Goal: Information Seeking & Learning: Learn about a topic

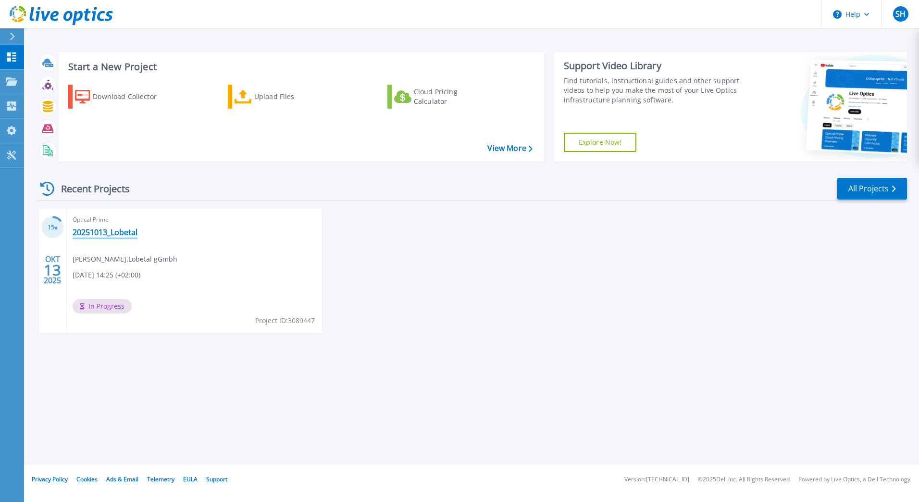
click at [95, 227] on link "20251013_Lobetal" at bounding box center [105, 232] width 65 height 10
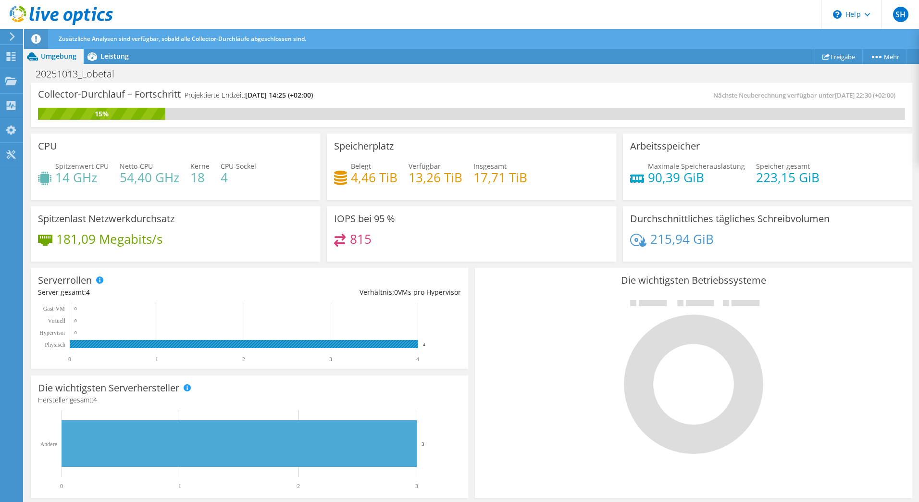
scroll to position [230, 0]
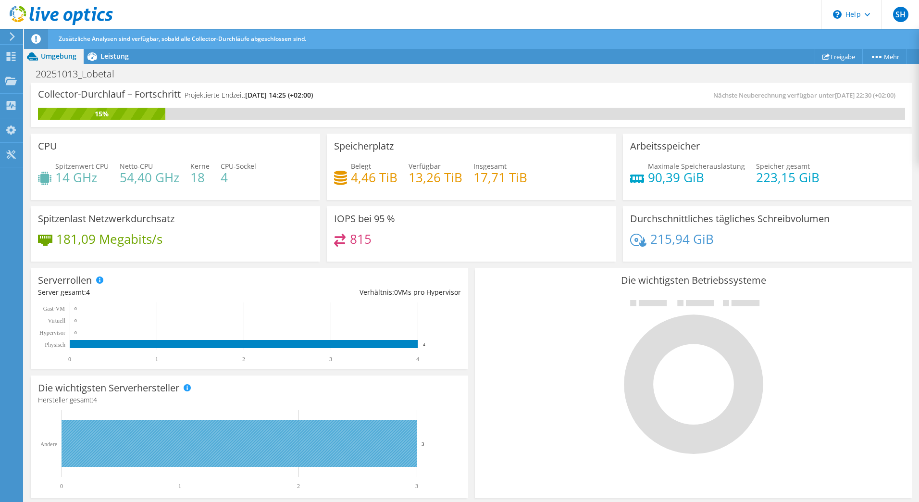
click at [293, 451] on rect at bounding box center [239, 443] width 355 height 47
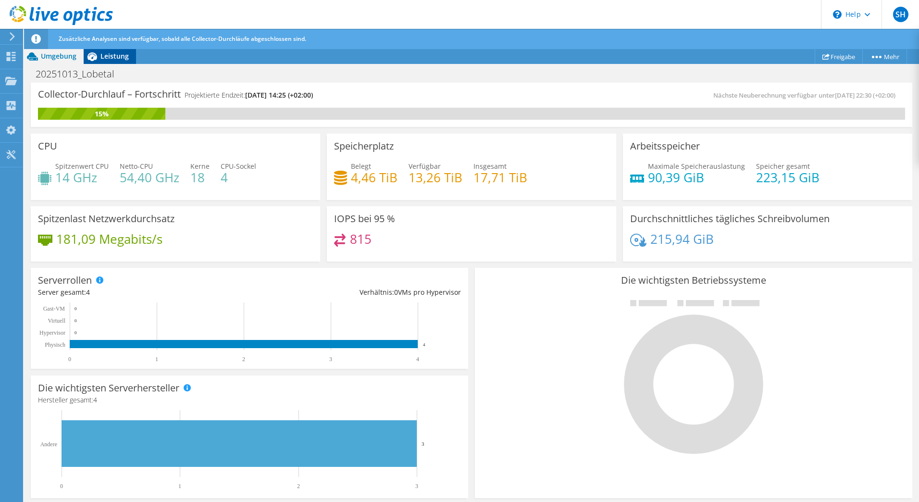
click at [104, 59] on span "Leistung" at bounding box center [114, 55] width 28 height 9
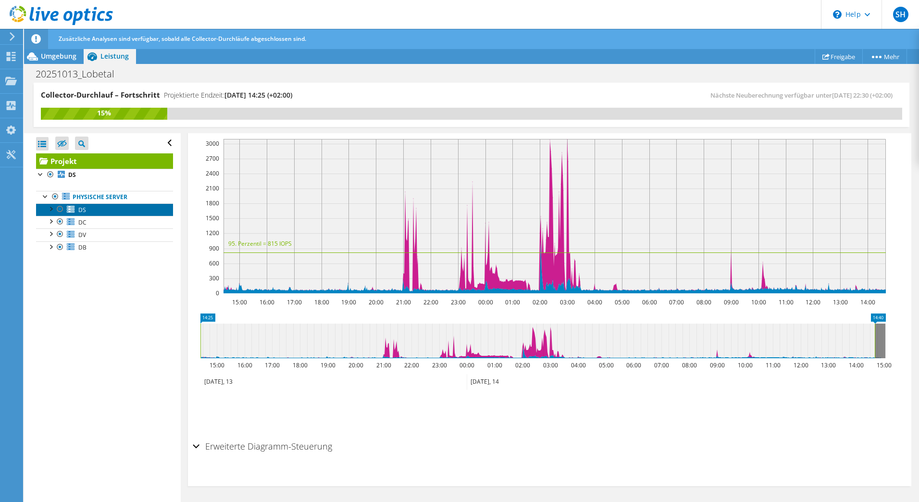
click at [91, 212] on link "DS" at bounding box center [104, 209] width 137 height 12
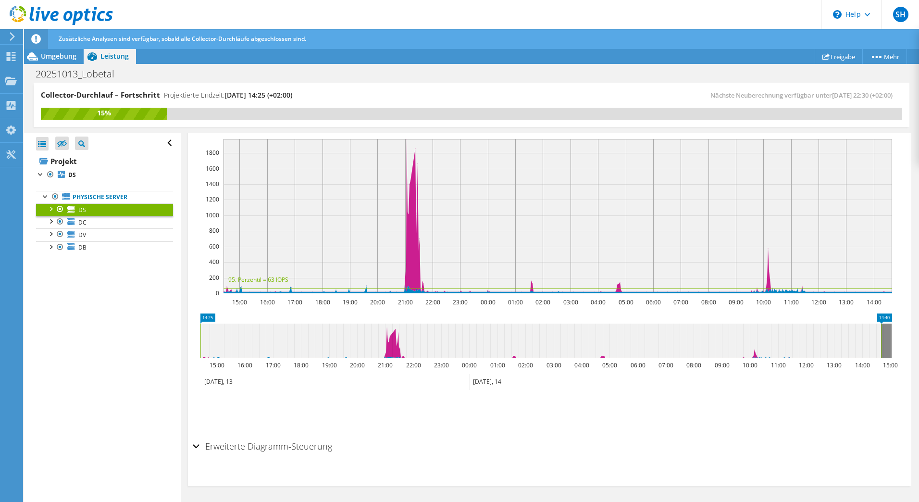
scroll to position [197, 0]
click at [91, 217] on link "DC" at bounding box center [104, 222] width 137 height 12
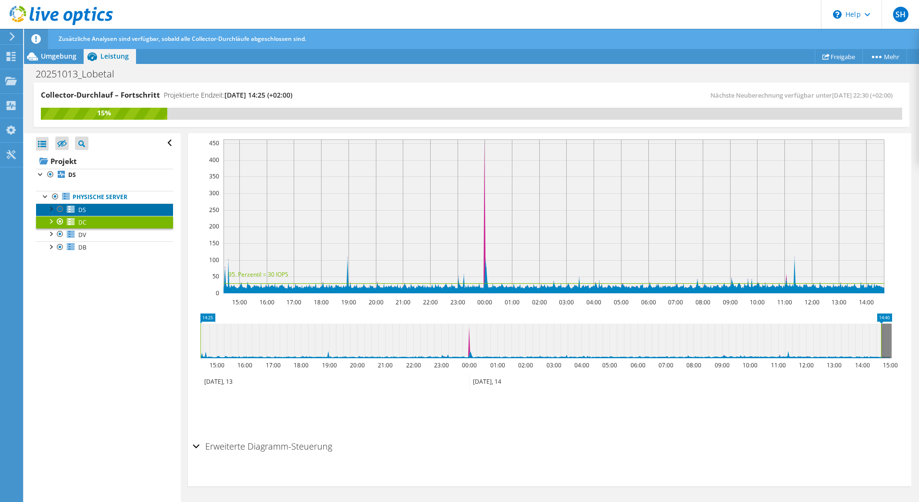
click at [91, 212] on link "DS" at bounding box center [104, 209] width 137 height 12
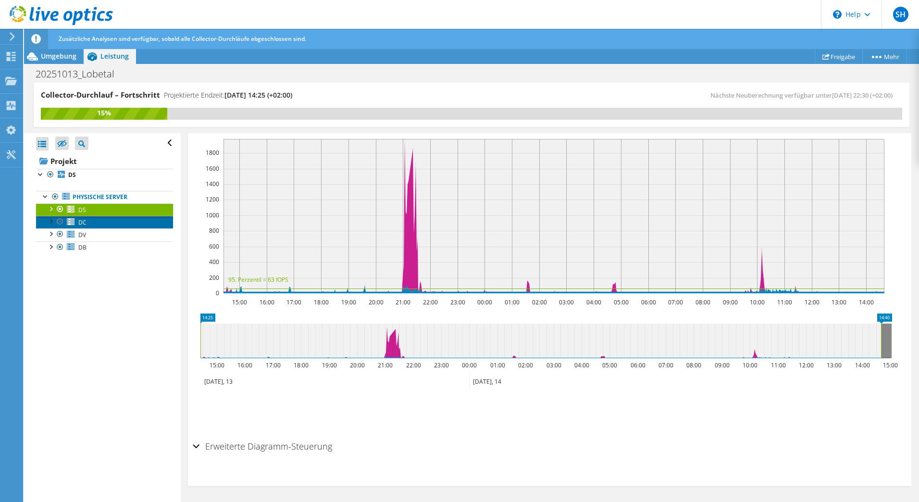
click at [92, 222] on link "DC" at bounding box center [104, 222] width 137 height 12
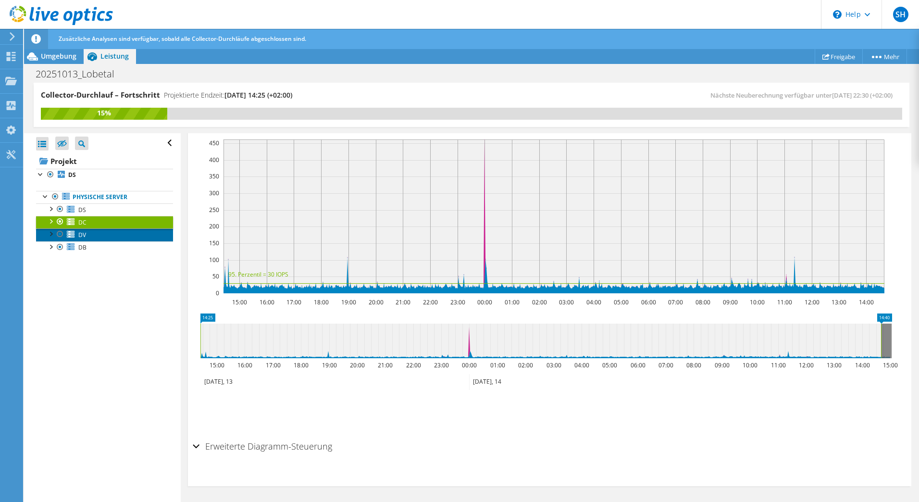
click at [92, 234] on link "DV" at bounding box center [104, 234] width 137 height 12
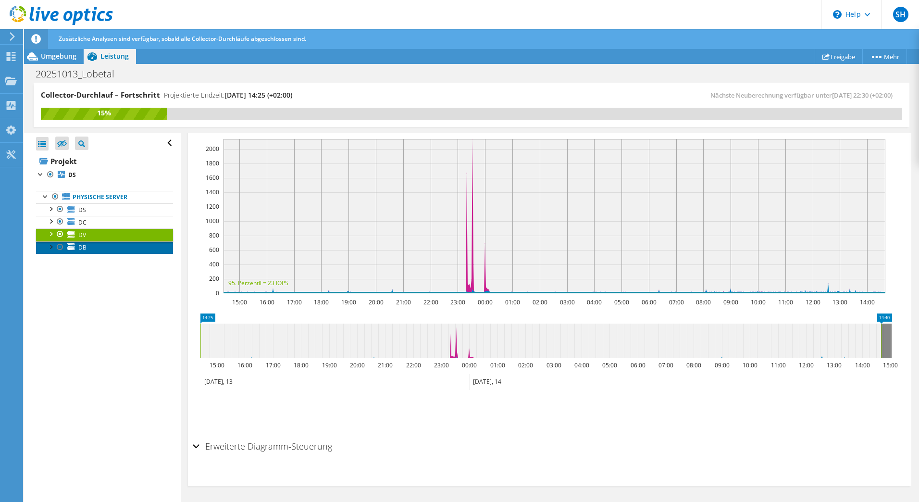
click at [88, 243] on link "DB" at bounding box center [104, 247] width 137 height 12
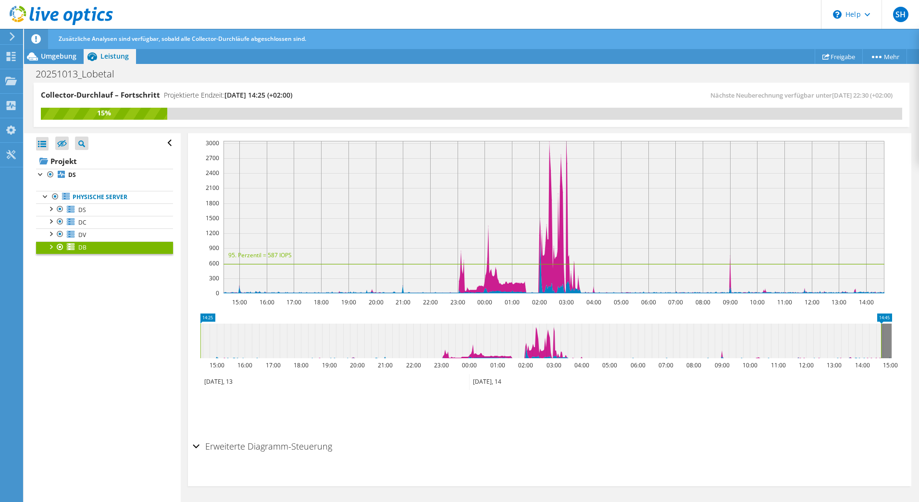
drag, startPoint x: 563, startPoint y: 355, endPoint x: 538, endPoint y: 354, distance: 25.5
click at [538, 354] on icon at bounding box center [540, 341] width 681 height 35
drag, startPoint x: 540, startPoint y: 351, endPoint x: 699, endPoint y: 359, distance: 159.8
click at [699, 360] on icon "14:45 15:03 15:00 16:00 17:00 18:00 19:00 20:00 21:00 22:00 23:00 00:00 01:00 0…" at bounding box center [546, 351] width 707 height 77
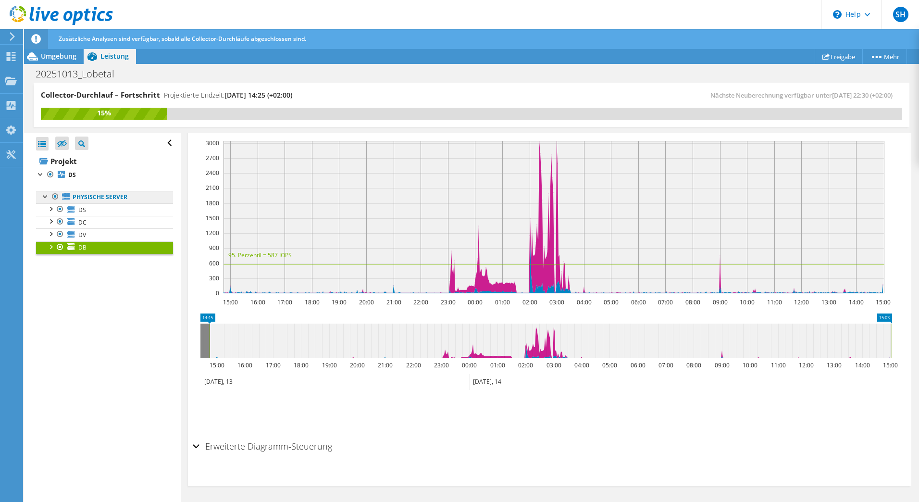
click at [91, 196] on link "Physische Server" at bounding box center [104, 197] width 137 height 12
click at [77, 174] on link "DS" at bounding box center [104, 175] width 137 height 12
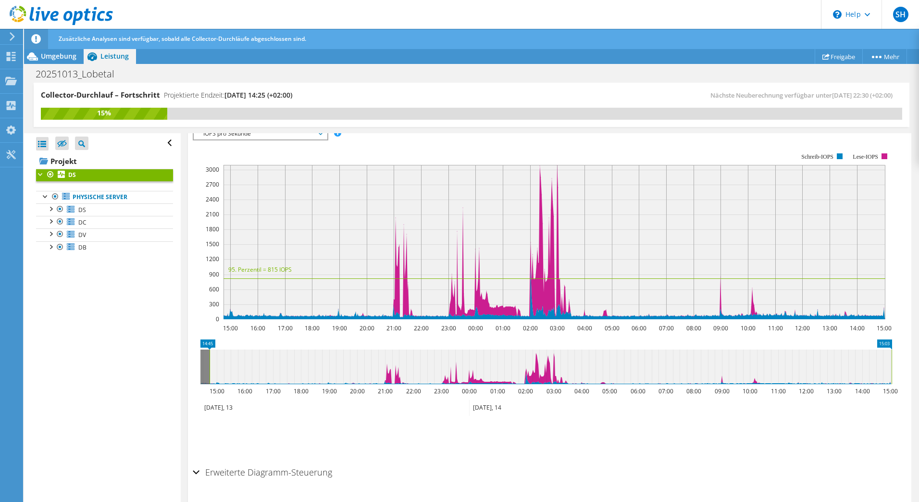
scroll to position [223, 0]
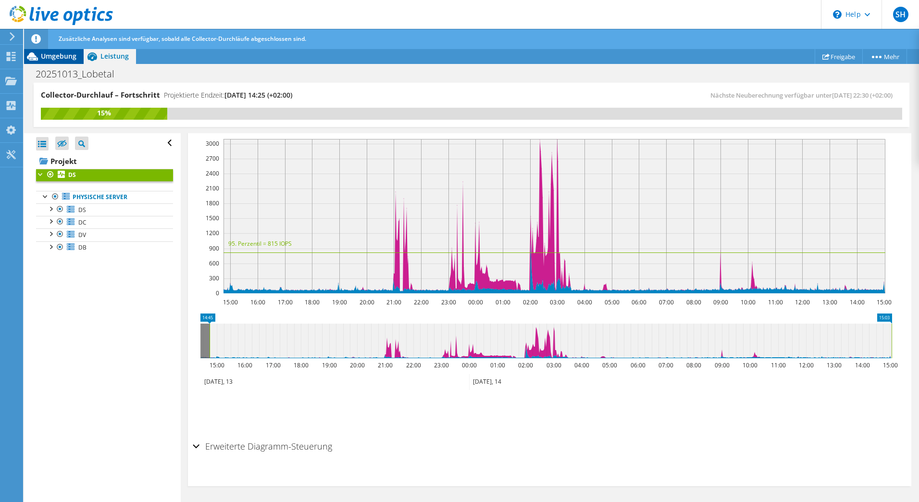
click at [60, 54] on span "Umgebung" at bounding box center [59, 55] width 36 height 9
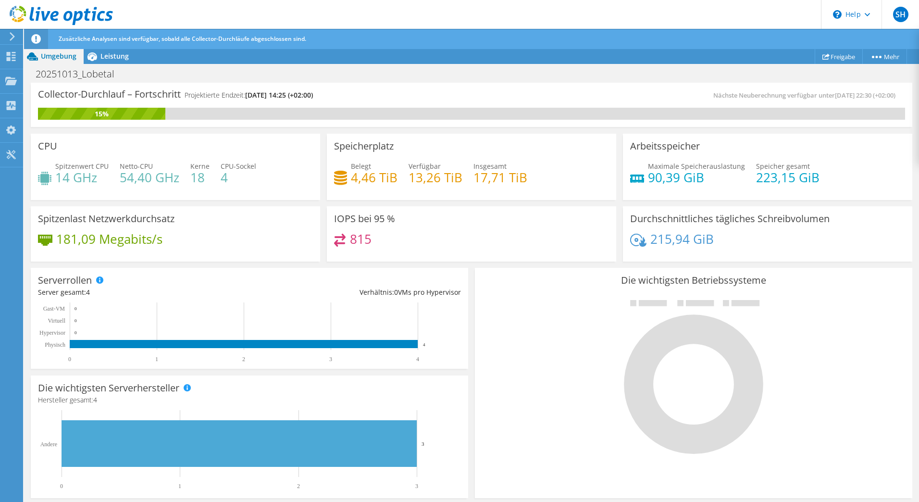
scroll to position [48, 0]
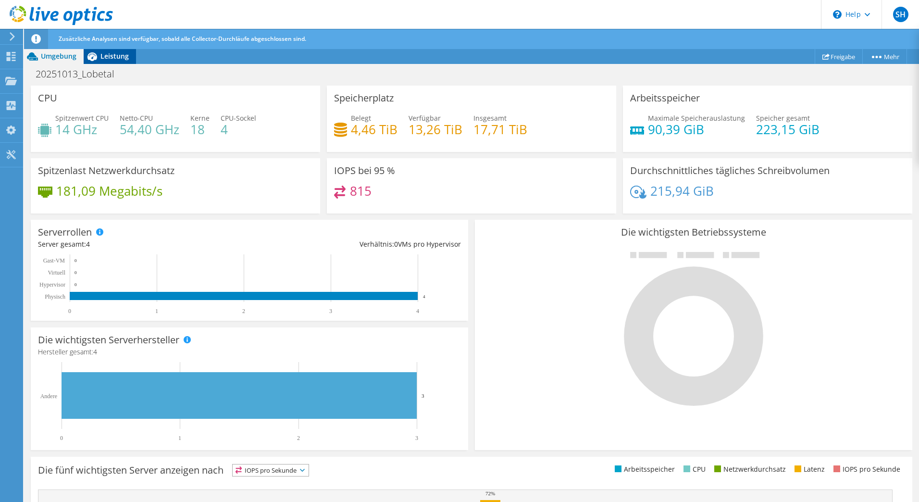
click at [113, 62] on div "Leistung" at bounding box center [110, 56] width 52 height 15
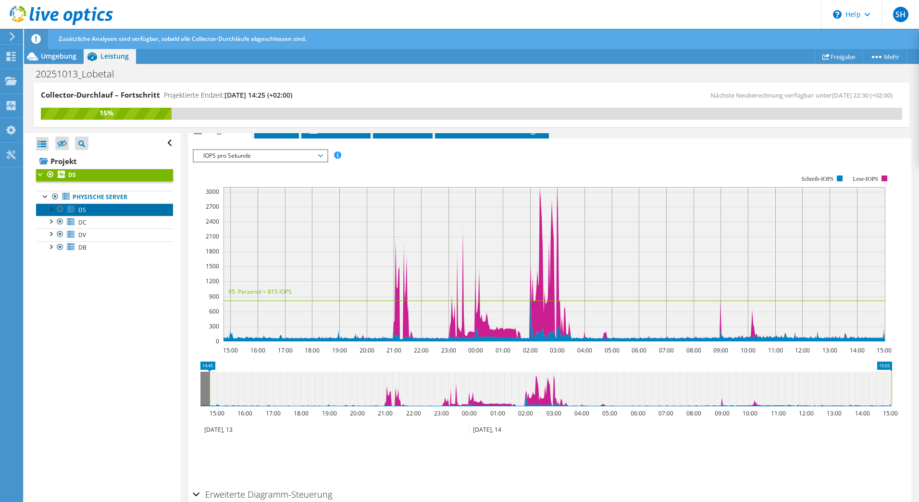
click at [100, 207] on link "DS" at bounding box center [104, 209] width 137 height 12
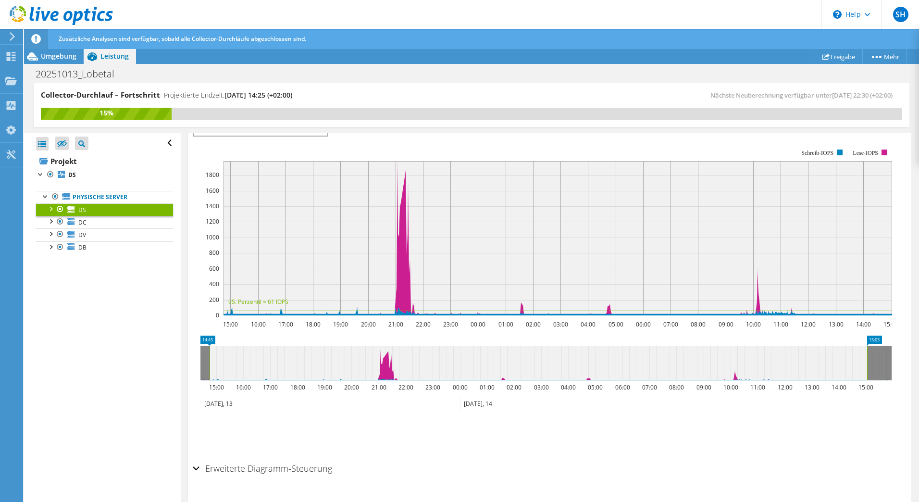
scroll to position [149, 0]
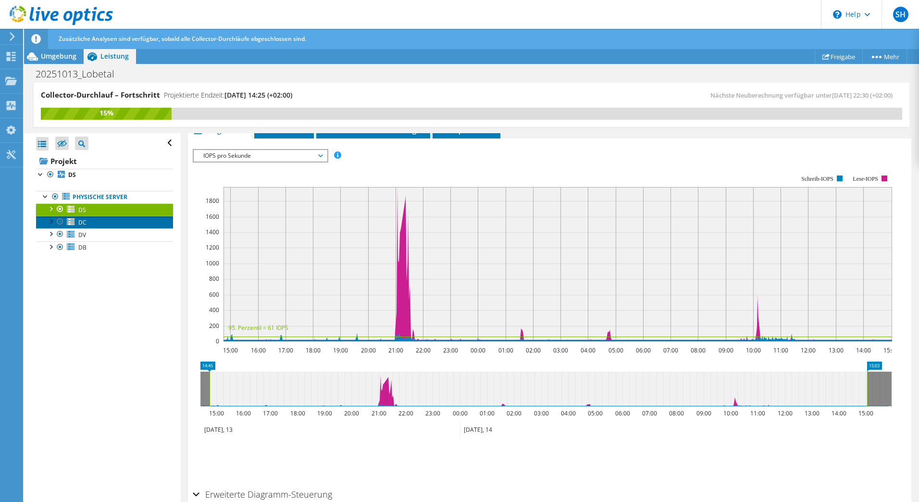
click at [89, 225] on link "DC" at bounding box center [104, 222] width 137 height 12
